Goal: Task Accomplishment & Management: Manage account settings

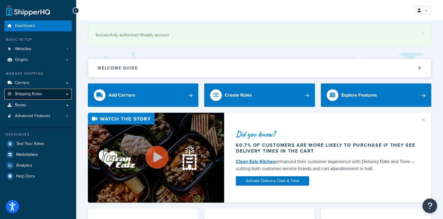
click at [41, 96] on span "Shipping Rules" at bounding box center [28, 94] width 27 height 5
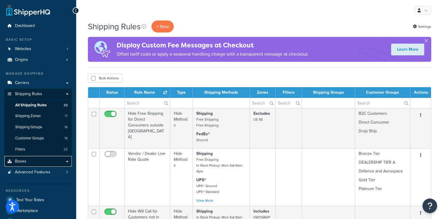
click at [37, 159] on link "Boxes" at bounding box center [37, 161] width 67 height 11
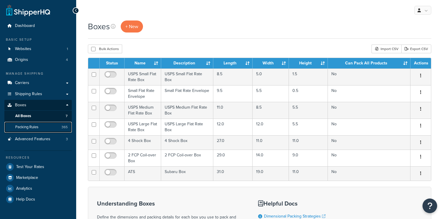
click at [34, 127] on span "Packing Rules" at bounding box center [26, 127] width 23 height 5
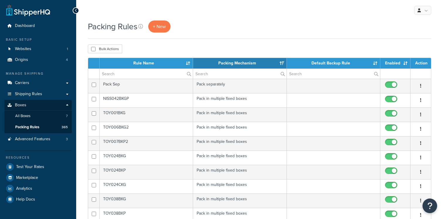
select select "15"
click at [153, 74] on input "text" at bounding box center [146, 74] width 93 height 10
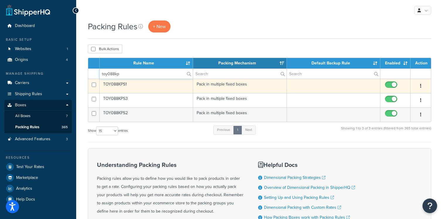
type input "toy088kp"
click at [121, 87] on td "TOY088KPS1" at bounding box center [146, 86] width 93 height 14
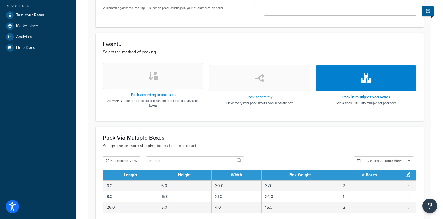
scroll to position [89, 0]
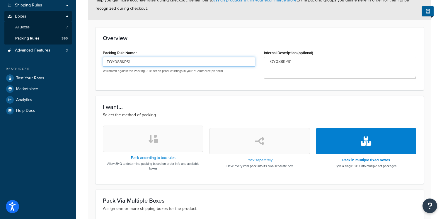
click at [125, 63] on input "TOY088KPS1" at bounding box center [179, 62] width 152 height 10
click at [133, 30] on div "Overview Packing Rule Name TOY088KPS1 Will match against the Packing Rule set o…" at bounding box center [260, 58] width 328 height 63
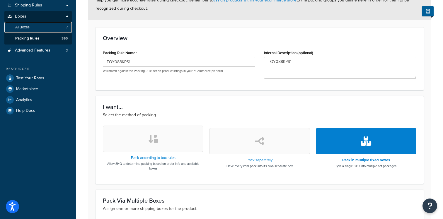
click at [41, 26] on link "All Boxes 7" at bounding box center [37, 27] width 67 height 11
